Goal: Complete application form

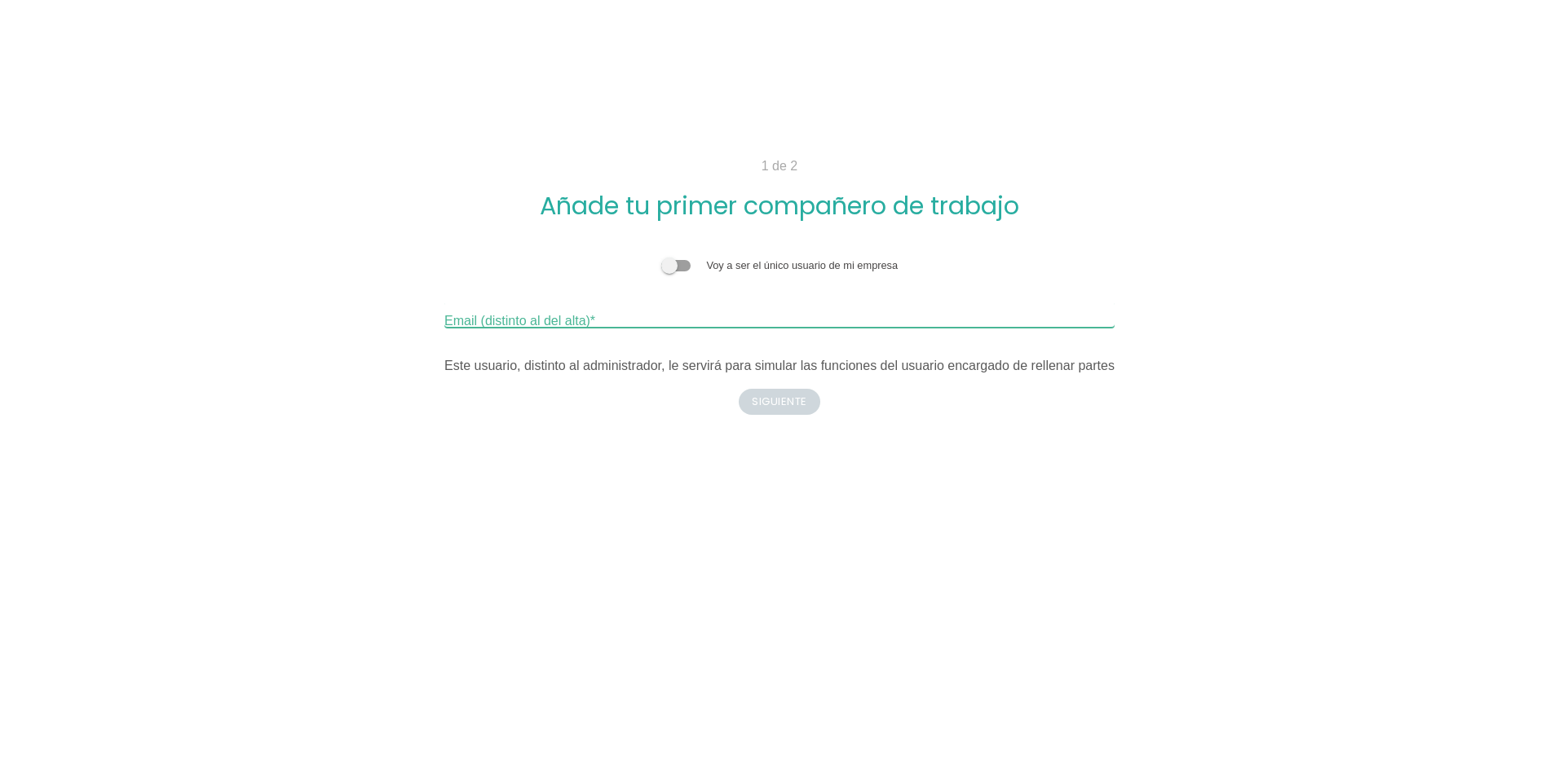
click at [604, 315] on input "Email (distinto al del alta)" at bounding box center [780, 314] width 670 height 26
type input "david@cfas.es"
click at [581, 315] on input "david@cfas.es" at bounding box center [780, 314] width 670 height 26
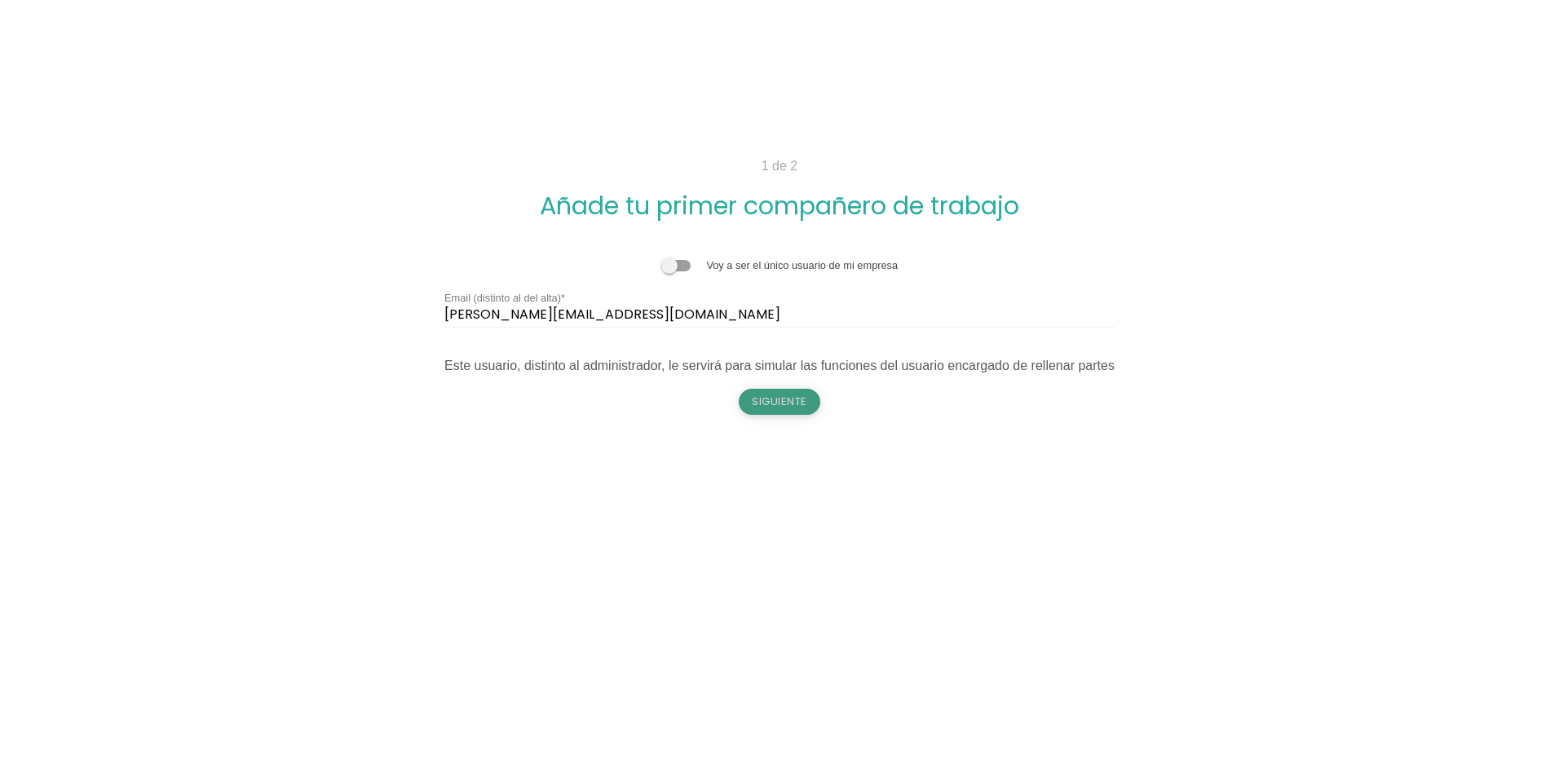
click at [788, 401] on button "Siguiente" at bounding box center [779, 401] width 82 height 26
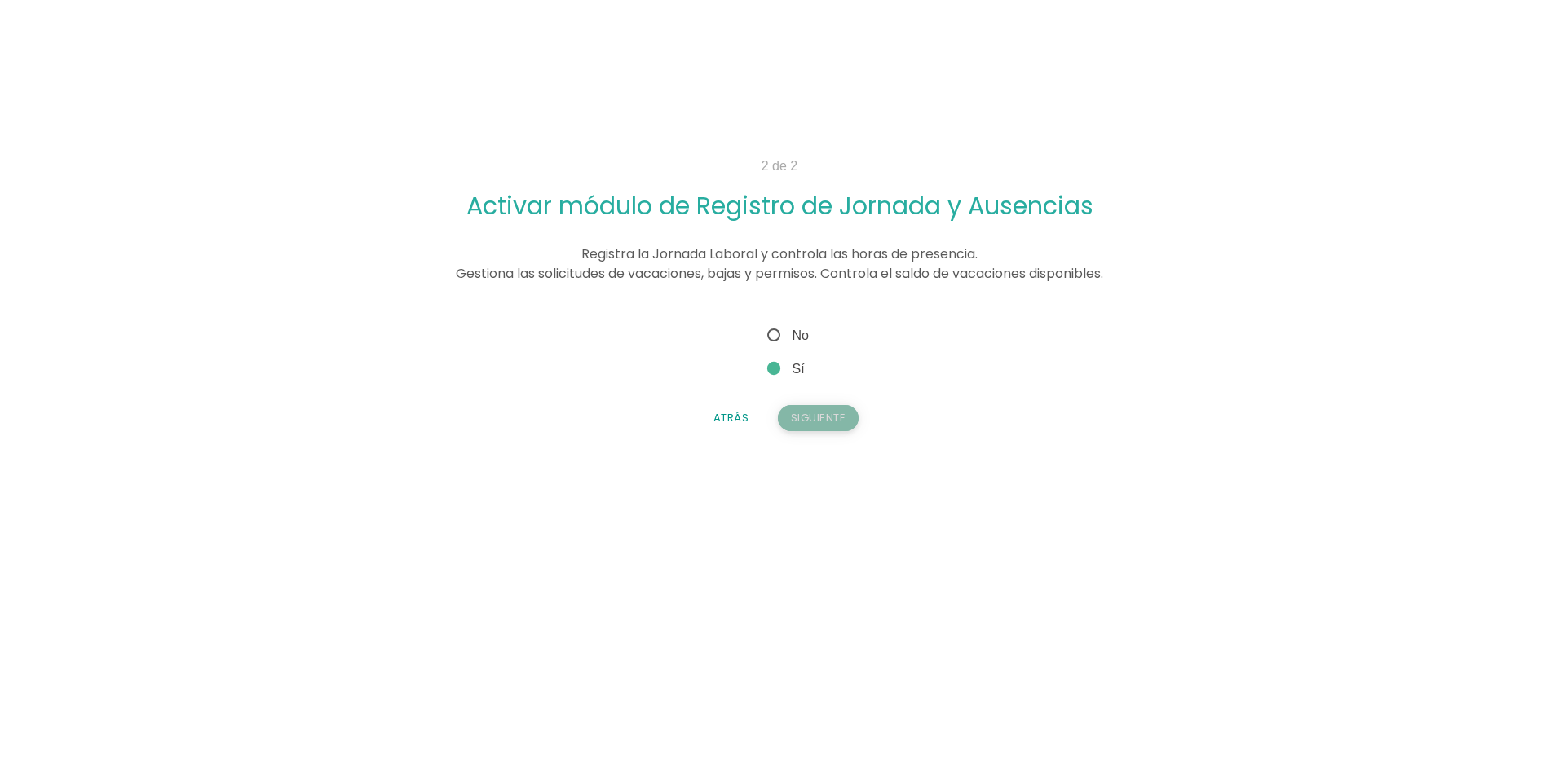
click at [827, 413] on button "Siguiente" at bounding box center [819, 418] width 82 height 26
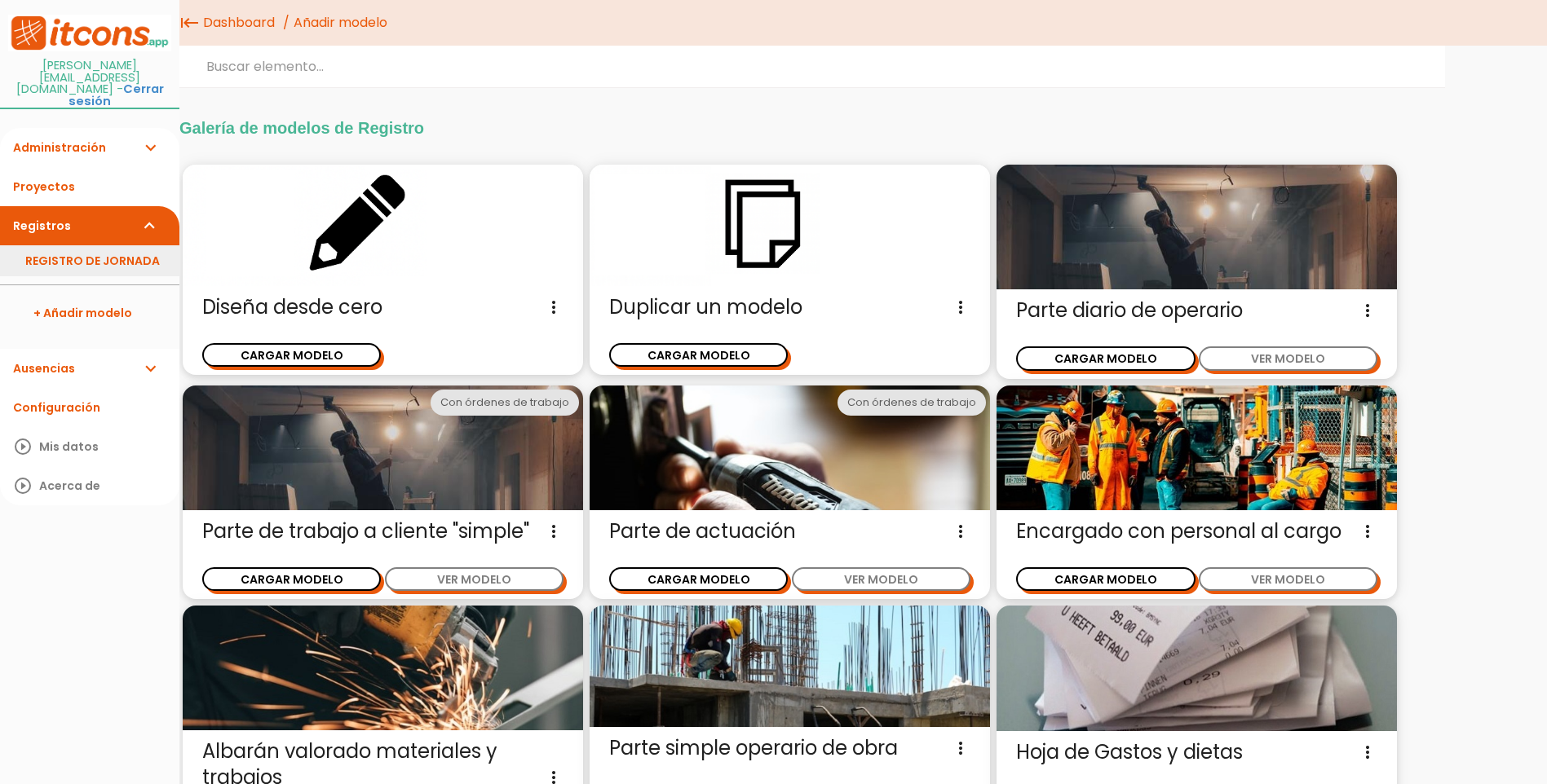
click at [133, 246] on link "REGISTRO DE JORNADA" at bounding box center [89, 261] width 179 height 31
